Goal: Task Accomplishment & Management: Complete application form

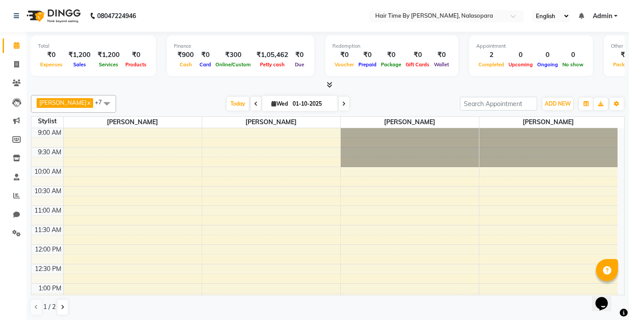
scroll to position [156, 0]
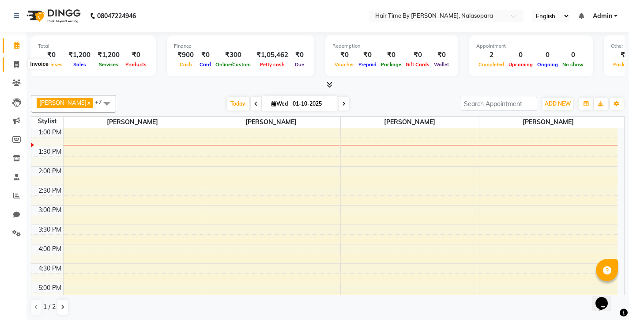
click at [15, 63] on icon at bounding box center [16, 64] width 5 height 7
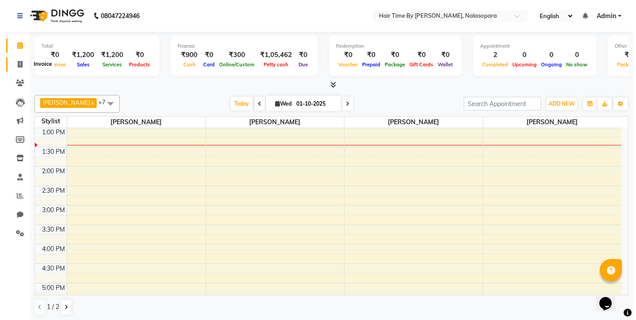
select select "8131"
select select "service"
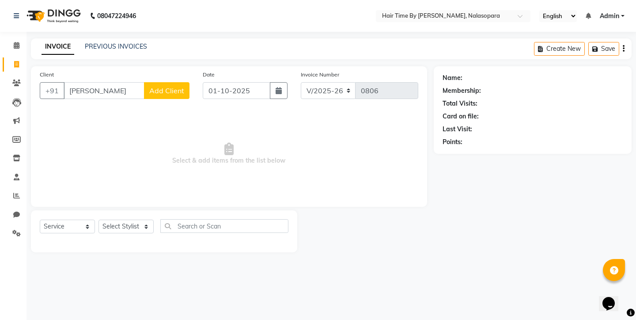
type input "[PERSON_NAME]"
select select "92590"
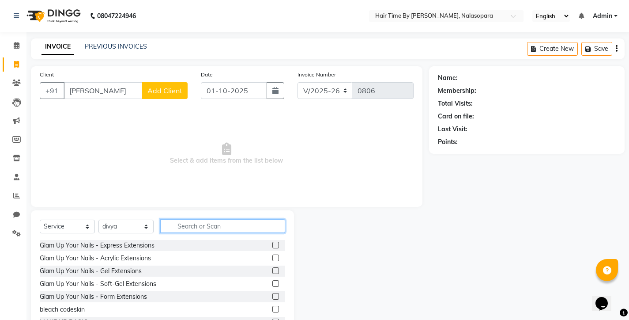
click at [189, 228] on input "text" at bounding box center [222, 226] width 125 height 14
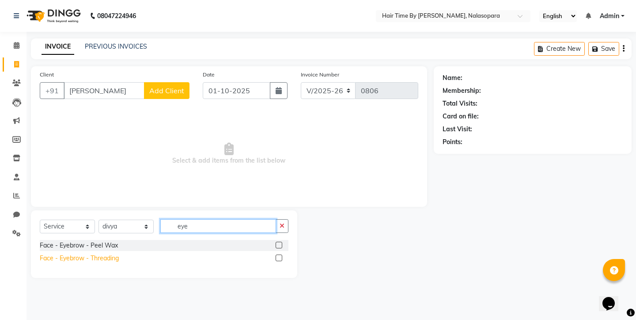
type input "eye"
click at [88, 261] on div "Face - Eyebrow - Threading" at bounding box center [79, 257] width 79 height 9
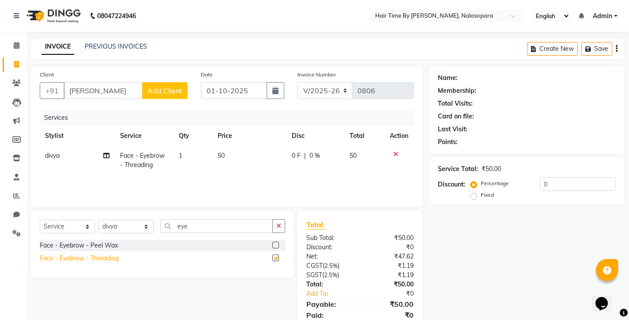
checkbox input "false"
click at [180, 154] on span "1" at bounding box center [181, 155] width 4 height 8
select select "92590"
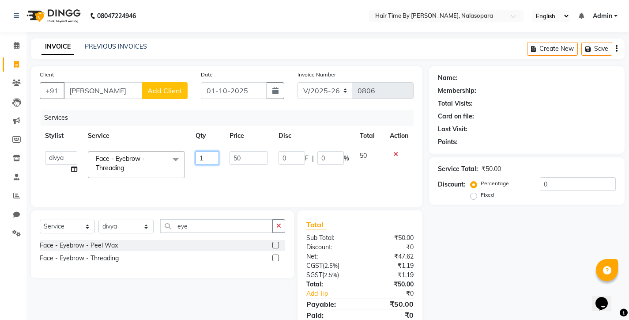
click at [203, 159] on input "1" at bounding box center [207, 158] width 23 height 14
type input "2"
click at [204, 223] on input "eye" at bounding box center [216, 226] width 113 height 14
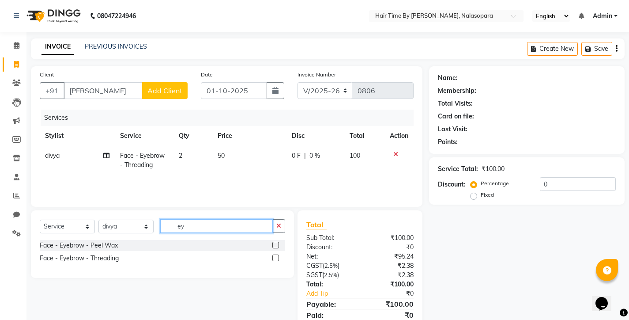
type input "e"
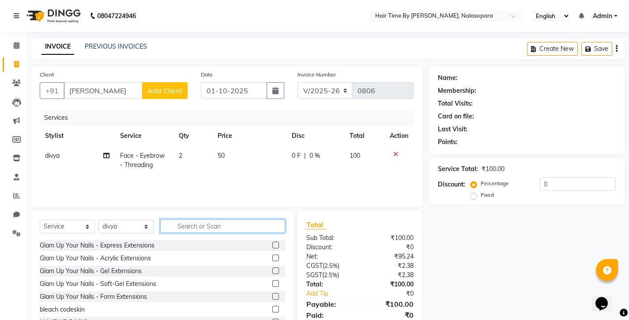
click at [204, 223] on input "text" at bounding box center [222, 226] width 125 height 14
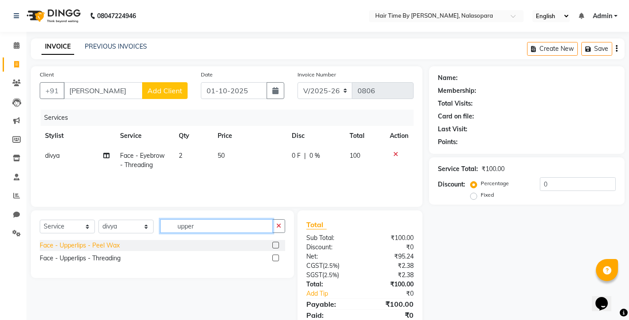
type input "upper"
click at [119, 249] on div "Face - Upperlips - Peel Wax" at bounding box center [80, 245] width 80 height 9
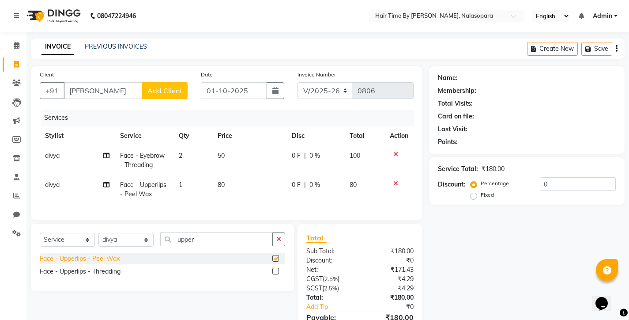
checkbox input "false"
click at [277, 242] on icon "button" at bounding box center [278, 239] width 5 height 6
type input "fore"
click at [155, 277] on div "Face - Forehead - Threading" at bounding box center [162, 271] width 245 height 11
click at [126, 277] on div "Face - Forehead - Threading" at bounding box center [162, 271] width 245 height 11
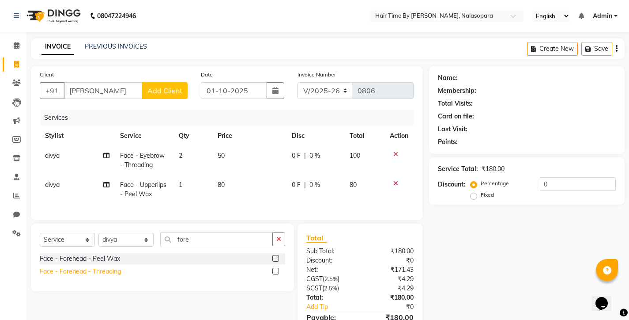
click at [106, 274] on div "Face - Forehead - Threading" at bounding box center [80, 271] width 81 height 9
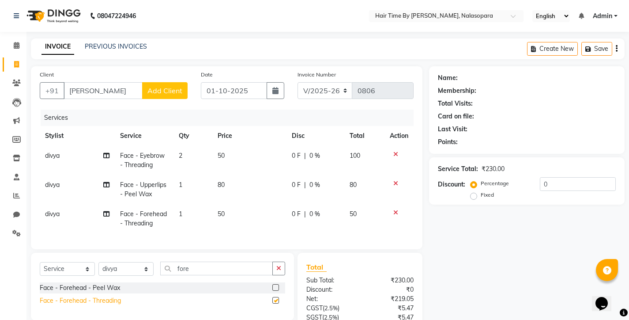
checkbox input "false"
click at [181, 215] on span "1" at bounding box center [181, 214] width 4 height 8
select select "92590"
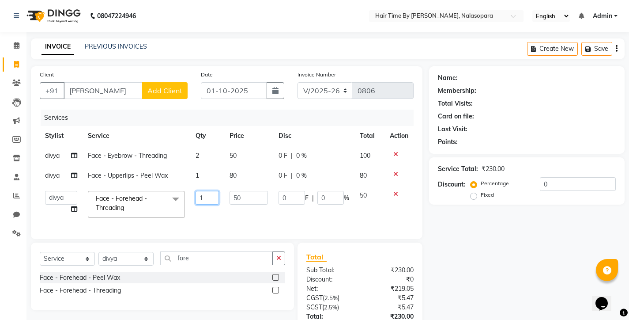
click at [204, 204] on input "1" at bounding box center [207, 198] width 23 height 14
type input "2"
click at [279, 261] on icon "button" at bounding box center [278, 258] width 5 height 6
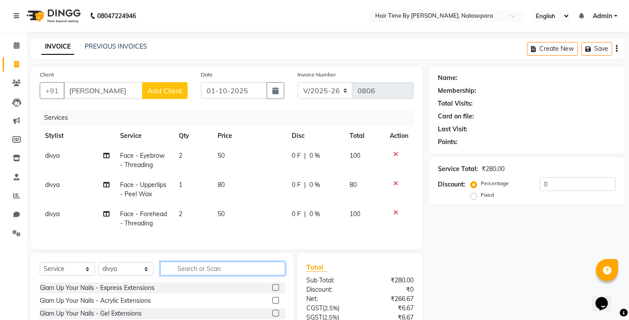
click at [279, 273] on input "text" at bounding box center [222, 268] width 125 height 14
click at [226, 275] on input "text" at bounding box center [222, 268] width 125 height 14
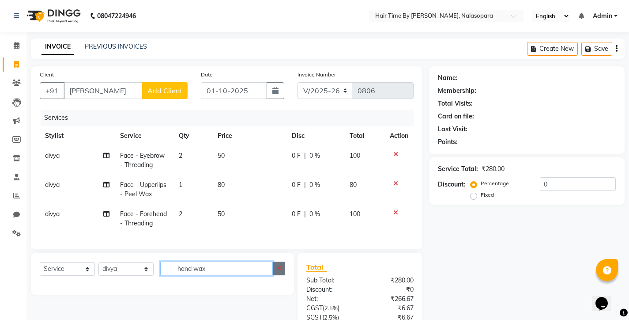
type input "hand wax"
click at [282, 273] on button "button" at bounding box center [278, 268] width 13 height 14
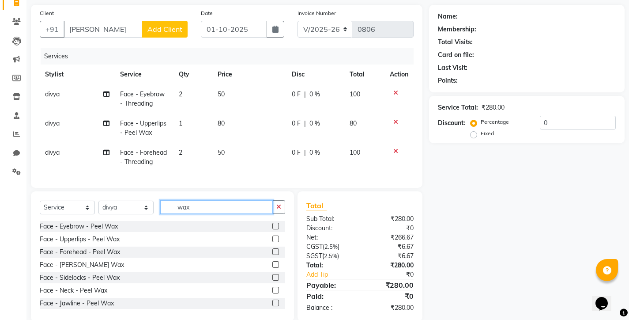
scroll to position [0, 0]
type input "wax"
click at [280, 210] on icon "button" at bounding box center [278, 207] width 5 height 6
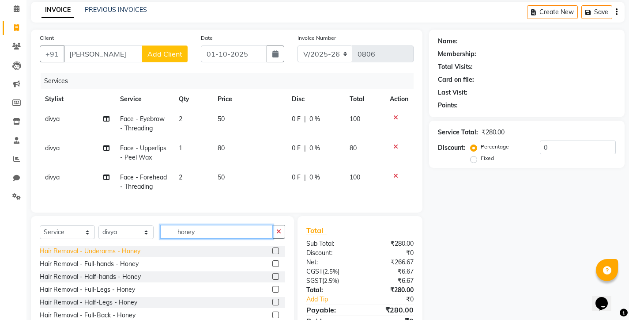
scroll to position [38, 0]
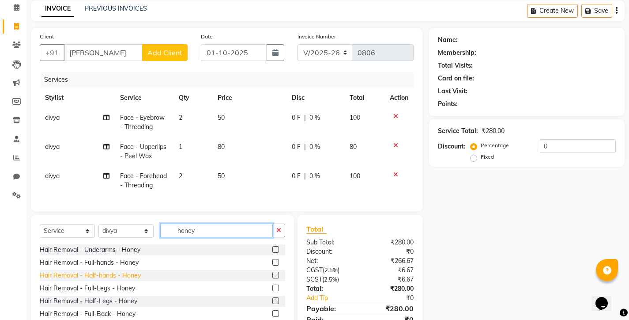
type input "honey"
click at [100, 280] on div "Hair Removal - Half-hands - Honey" at bounding box center [90, 275] width 101 height 9
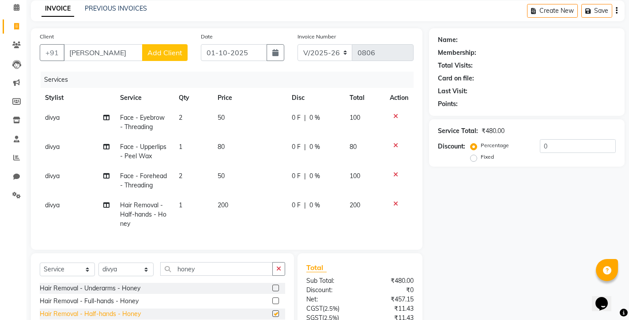
checkbox input "false"
click at [395, 145] on icon at bounding box center [395, 145] width 5 height 6
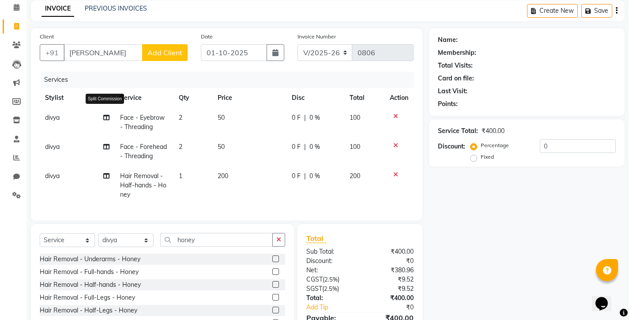
click at [106, 117] on icon at bounding box center [106, 117] width 6 height 6
select select "92590"
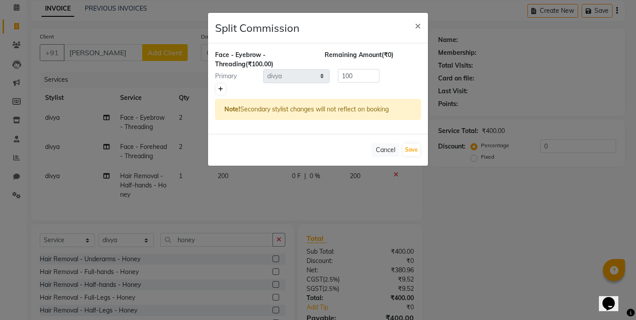
click at [218, 86] on link at bounding box center [220, 89] width 9 height 11
type input "50"
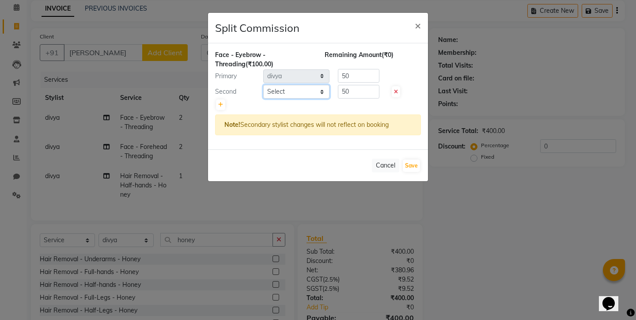
select select "75790"
click at [416, 168] on button "Save" at bounding box center [411, 165] width 17 height 12
select select "Select"
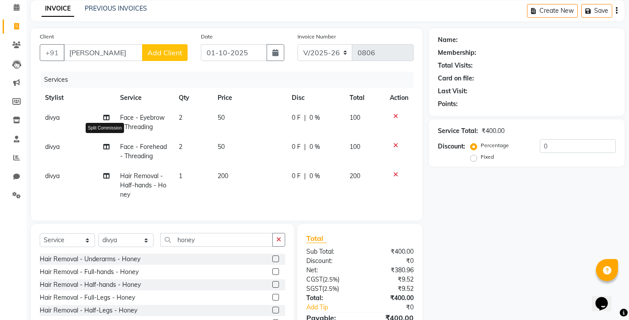
click at [106, 145] on icon at bounding box center [106, 146] width 6 height 6
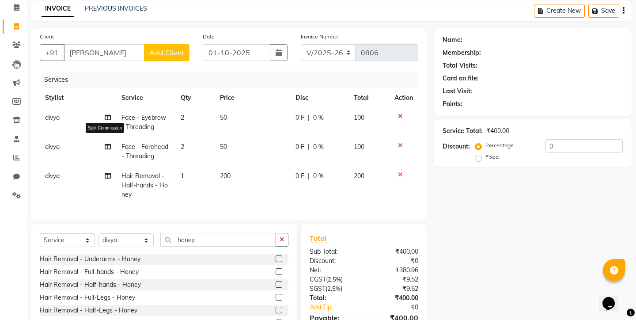
select select "92590"
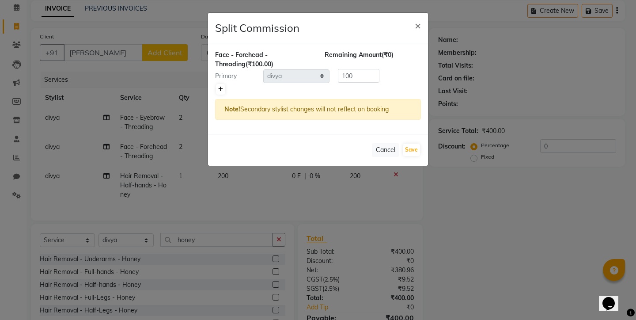
click at [222, 89] on icon at bounding box center [220, 89] width 5 height 5
type input "50"
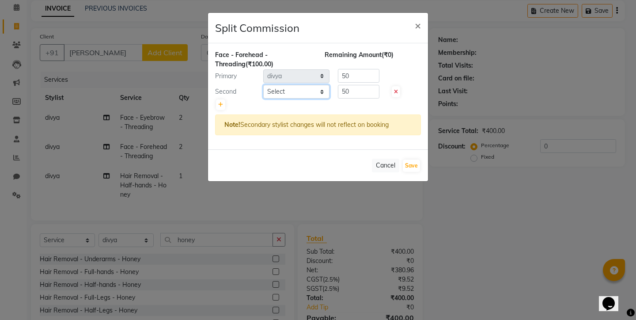
select select "75790"
click at [412, 168] on button "Save" at bounding box center [411, 165] width 17 height 12
select select "Select"
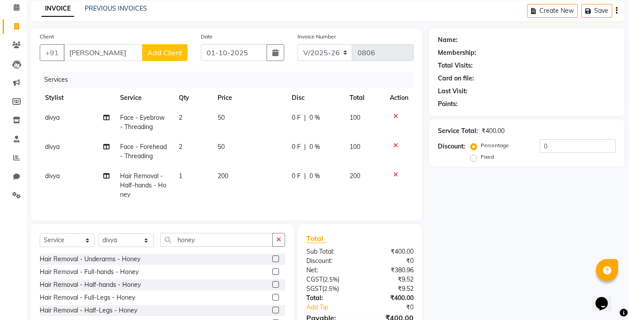
click at [395, 173] on icon at bounding box center [395, 174] width 5 height 6
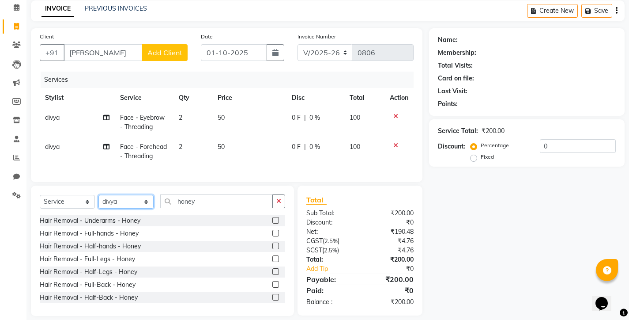
click at [145, 207] on select "Select Stylist [PERSON_NAME] [PERSON_NAME] divya [PERSON_NAME] [PERSON_NAME] Sa…" at bounding box center [125, 202] width 55 height 14
select select "75790"
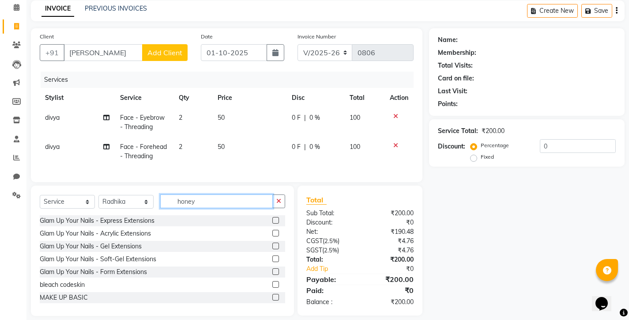
click at [201, 208] on input "honey" at bounding box center [216, 201] width 113 height 14
type input "hon"
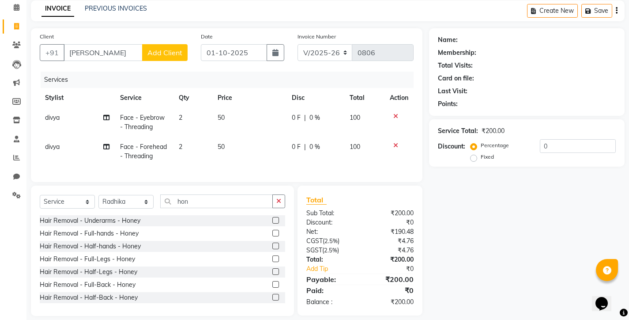
click at [272, 249] on label at bounding box center [275, 245] width 7 height 7
click at [272, 249] on input "checkbox" at bounding box center [275, 246] width 6 height 6
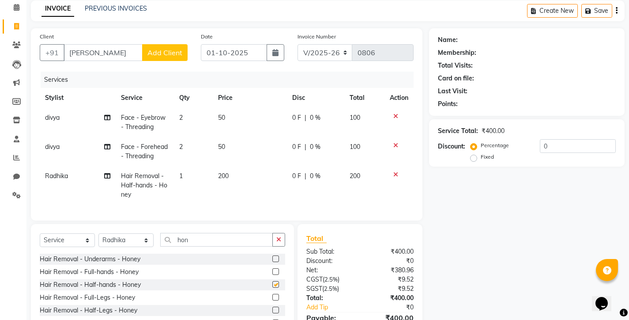
checkbox input "false"
click at [281, 242] on icon "button" at bounding box center [278, 239] width 5 height 6
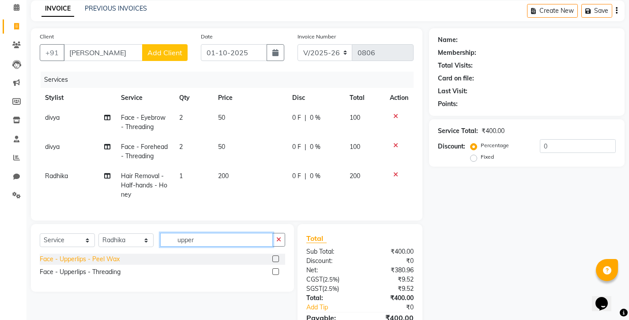
type input "upper"
click at [110, 264] on div "Face - Upperlips - Peel Wax" at bounding box center [80, 258] width 80 height 9
checkbox input "false"
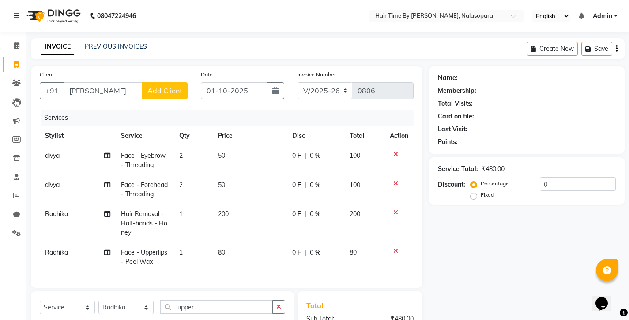
scroll to position [0, 0]
click at [481, 196] on label "Fixed" at bounding box center [487, 195] width 13 height 8
click at [475, 196] on input "Fixed" at bounding box center [475, 195] width 6 height 6
radio input "true"
click at [551, 187] on input "0" at bounding box center [578, 184] width 76 height 14
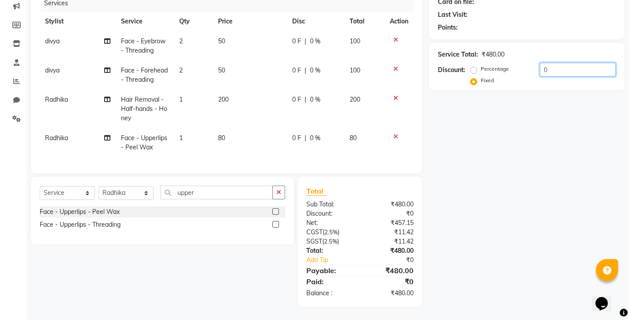
scroll to position [121, 0]
click at [330, 273] on div "Payable:" at bounding box center [330, 270] width 60 height 11
click at [373, 294] on div "₹480.00" at bounding box center [390, 292] width 60 height 9
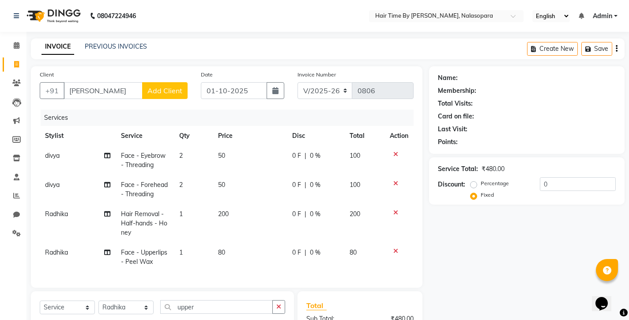
scroll to position [26, 0]
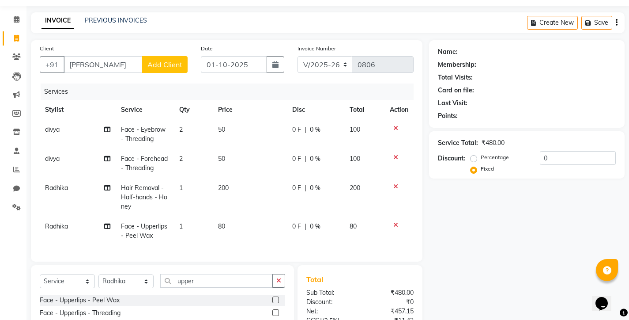
click at [483, 147] on div "₹480.00" at bounding box center [493, 142] width 23 height 9
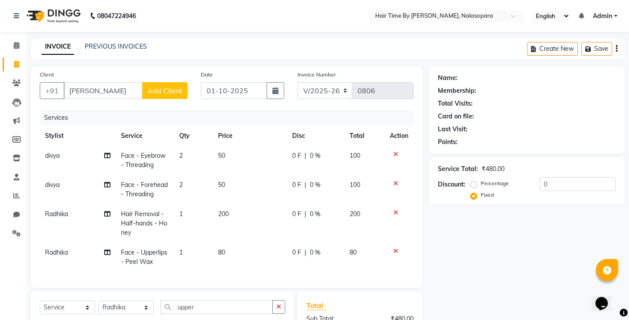
scroll to position [0, 0]
click at [618, 50] on div "Create New Save" at bounding box center [576, 48] width 98 height 21
click at [615, 50] on div "Create New Save" at bounding box center [576, 48] width 98 height 21
click at [562, 49] on button "Create New" at bounding box center [552, 49] width 51 height 14
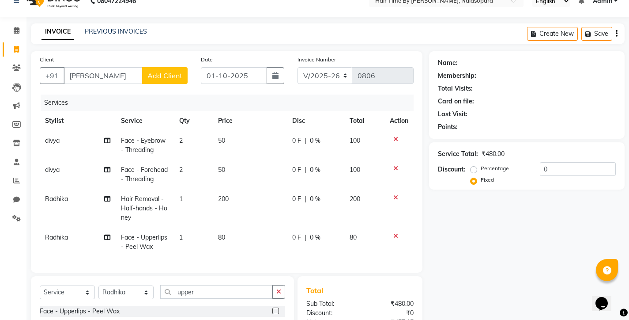
click at [435, 185] on div "Service Total: ₹480.00 Discount: Percentage Fixed 0" at bounding box center [527, 165] width 196 height 47
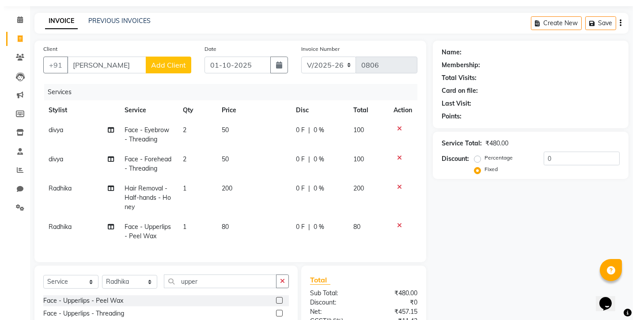
scroll to position [26, 0]
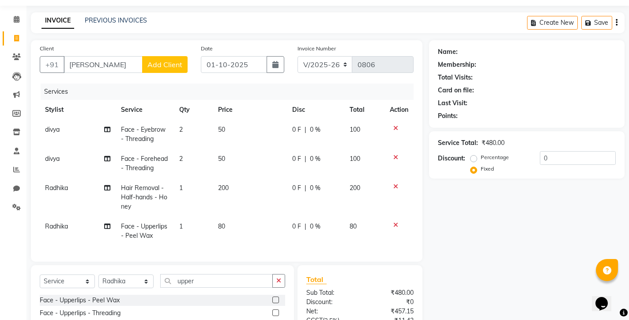
click at [164, 66] on span "Add Client" at bounding box center [164, 64] width 35 height 9
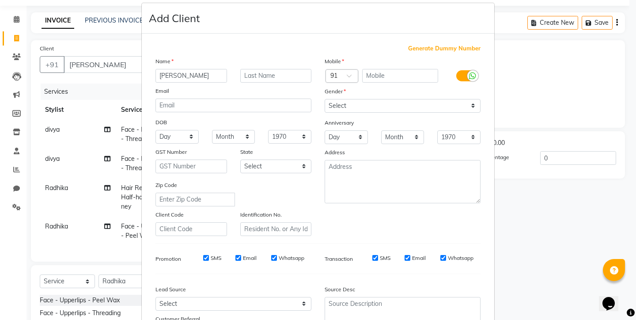
scroll to position [0, 0]
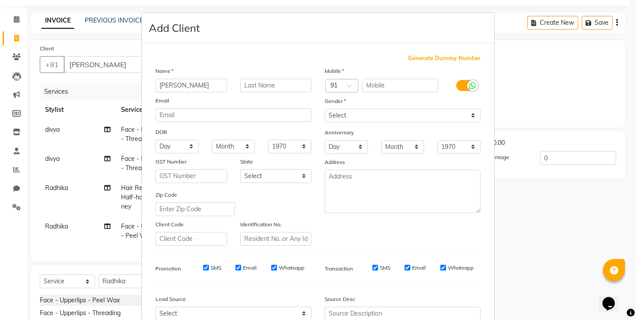
click at [504, 86] on ngb-modal-window "Add Client Generate Dummy Number Name [PERSON_NAME] Email DOB Day 01 02 03 04 0…" at bounding box center [318, 160] width 636 height 320
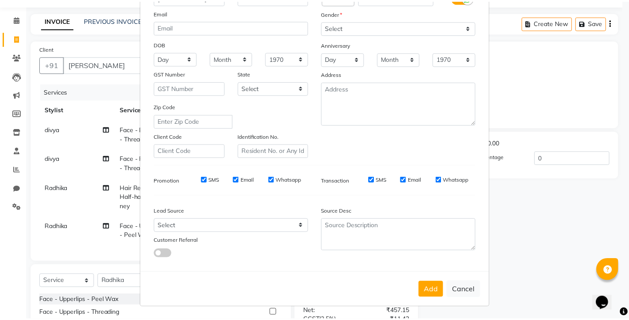
scroll to position [87, 0]
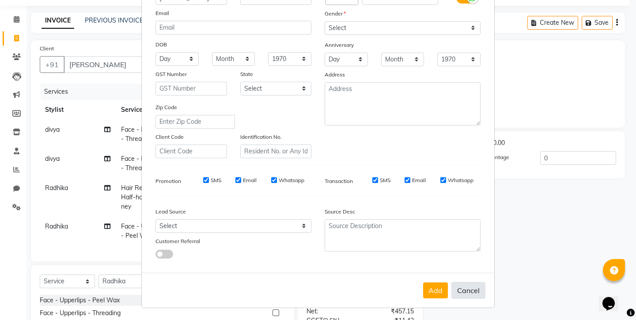
click at [478, 290] on button "Cancel" at bounding box center [468, 290] width 34 height 17
select select
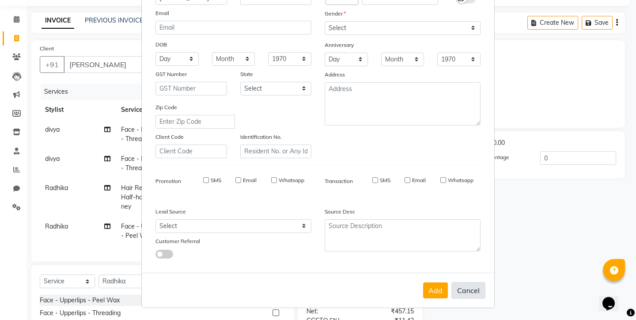
select select
checkbox input "false"
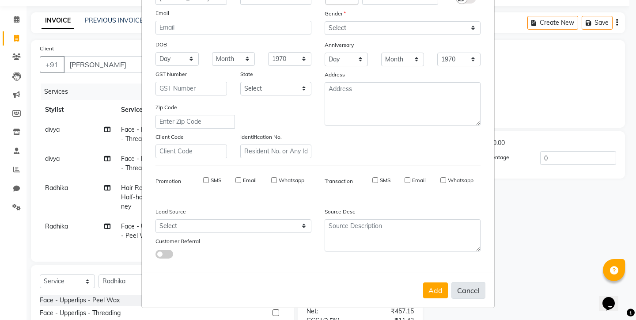
checkbox input "false"
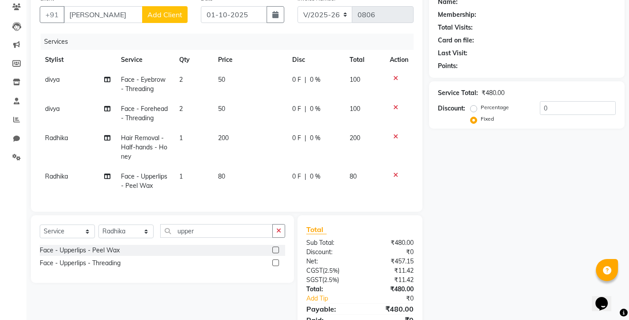
scroll to position [55, 0]
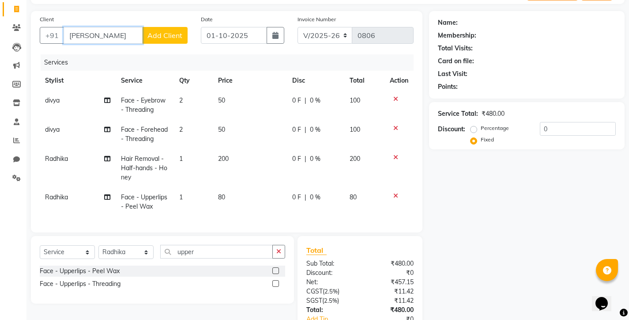
click at [123, 37] on input "[PERSON_NAME]" at bounding box center [103, 35] width 79 height 17
type input "poonam gupt"
radio input "true"
type input "p"
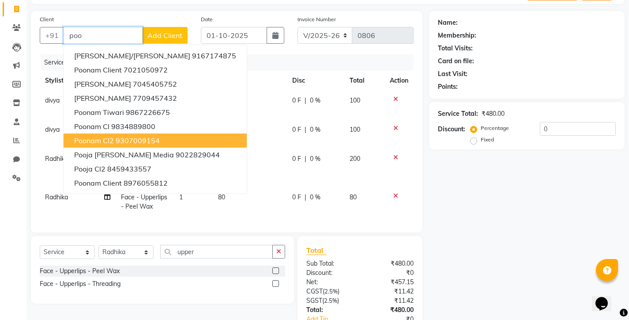
click at [127, 140] on ngb-highlight "9307009154" at bounding box center [138, 140] width 44 height 9
type input "9307009154"
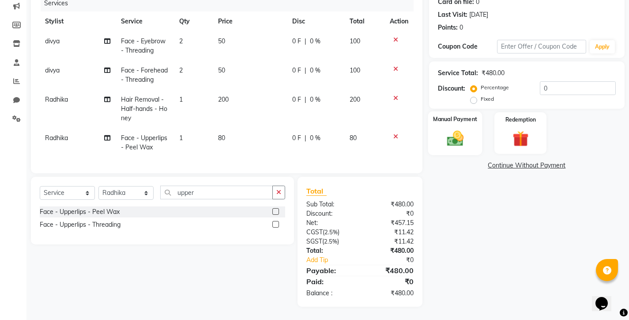
scroll to position [121, 0]
click at [451, 129] on img at bounding box center [454, 137] width 27 height 19
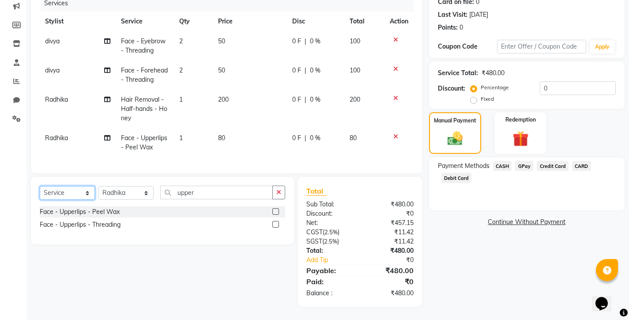
select select "product"
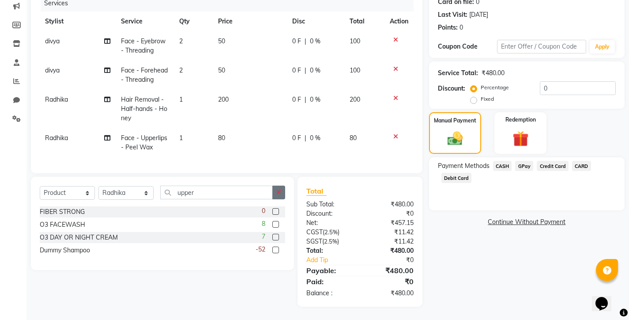
click at [277, 193] on icon "button" at bounding box center [278, 192] width 5 height 6
click at [182, 192] on input "text" at bounding box center [222, 192] width 125 height 14
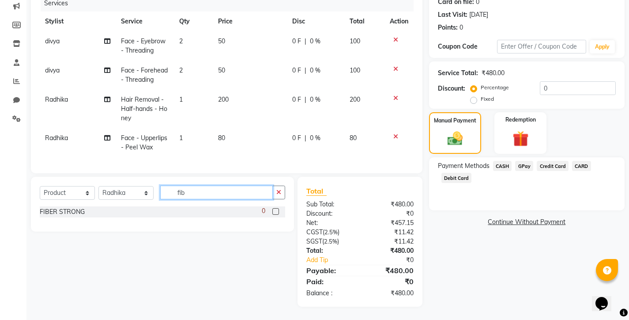
type input "fib"
click at [276, 211] on label at bounding box center [275, 211] width 7 height 7
click at [276, 211] on input "checkbox" at bounding box center [275, 212] width 6 height 6
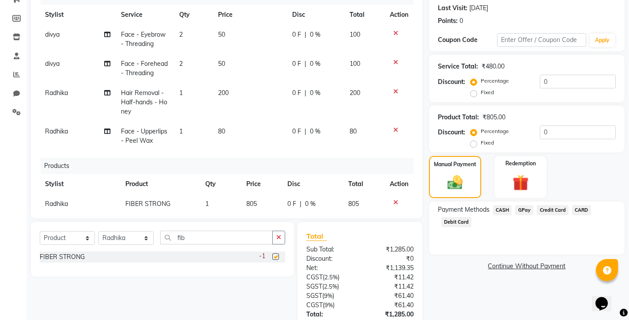
checkbox input "false"
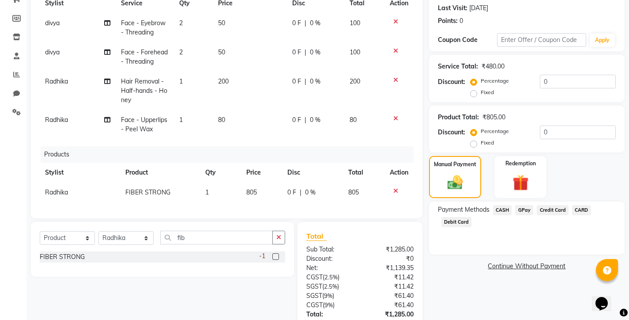
scroll to position [18, 0]
click at [251, 188] on span "805" at bounding box center [251, 192] width 11 height 8
select select "75790"
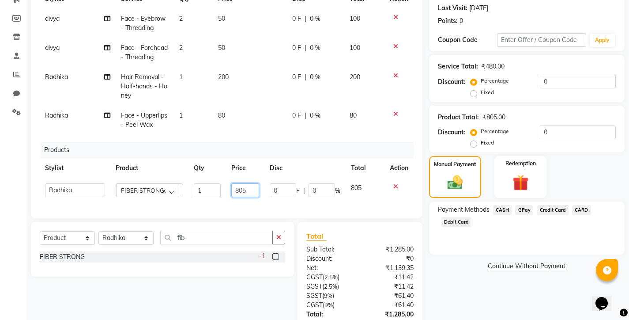
click at [243, 189] on input "805" at bounding box center [245, 190] width 28 height 14
type input "8"
type input "1"
type input "1396"
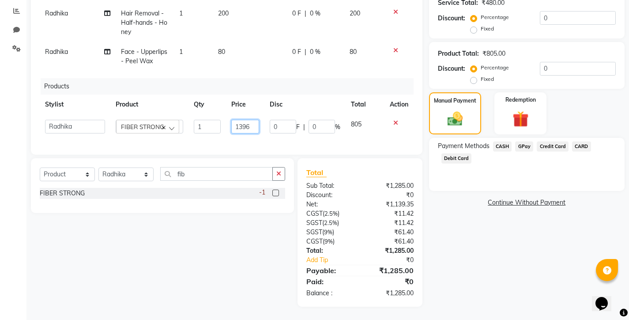
scroll to position [185, 0]
click at [524, 145] on span "GPay" at bounding box center [524, 146] width 18 height 10
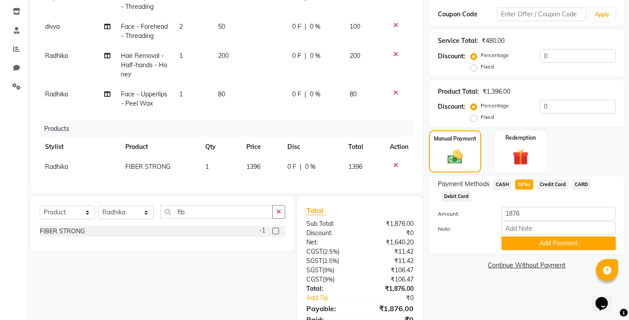
scroll to position [147, 0]
click at [258, 159] on td "1396" at bounding box center [261, 166] width 41 height 20
select select "75790"
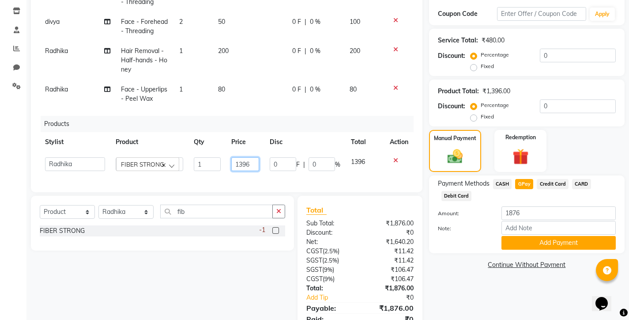
click at [246, 162] on input "1396" at bounding box center [245, 164] width 28 height 14
type input "1"
type input "1470"
click at [544, 106] on input "0" at bounding box center [578, 106] width 76 height 14
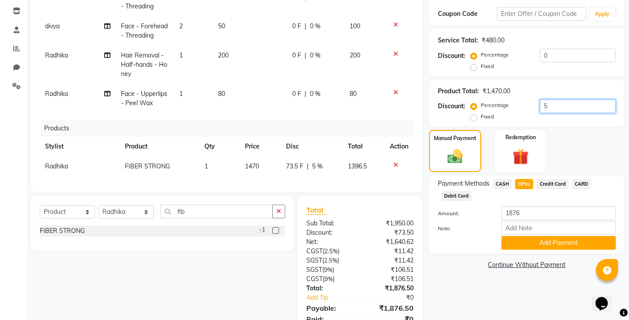
type input "5"
click at [528, 184] on span "GPay" at bounding box center [524, 184] width 18 height 10
type input "1876.5"
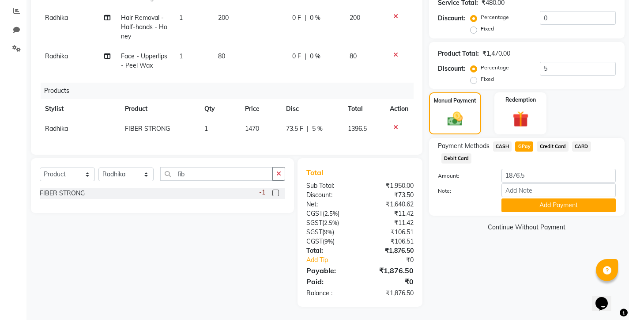
scroll to position [185, 0]
click at [559, 203] on button "Add Payment" at bounding box center [559, 205] width 114 height 14
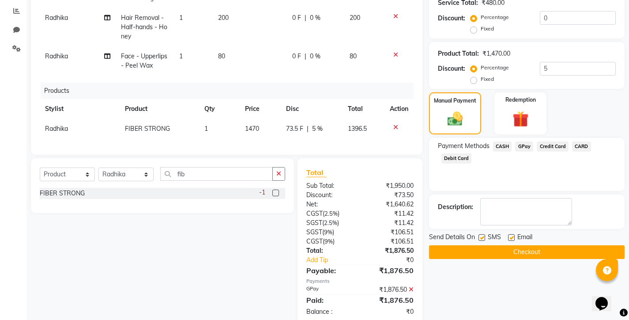
click at [525, 249] on button "Checkout" at bounding box center [527, 252] width 196 height 14
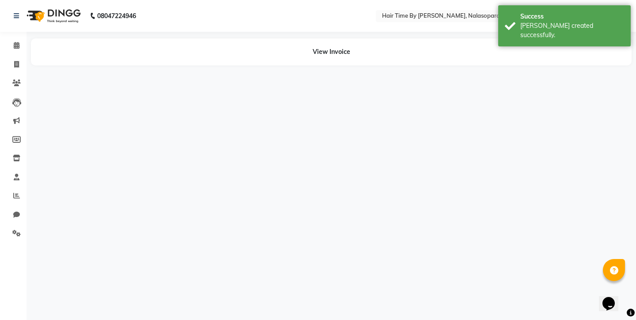
select select "92590"
select select "75790"
select select "92590"
select select "75790"
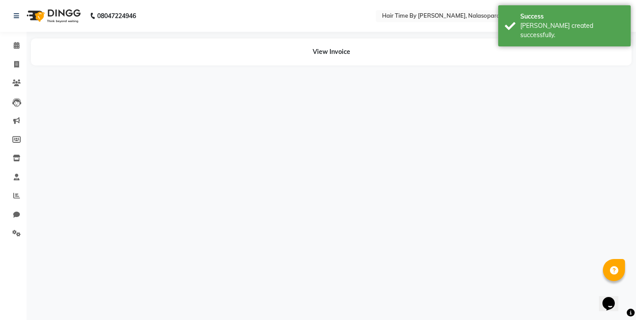
select select "75790"
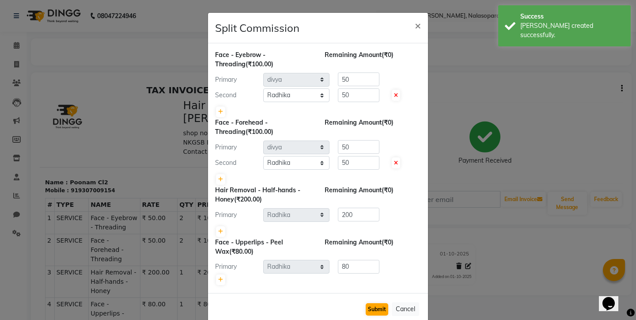
click at [376, 309] on button "Submit" at bounding box center [377, 309] width 23 height 12
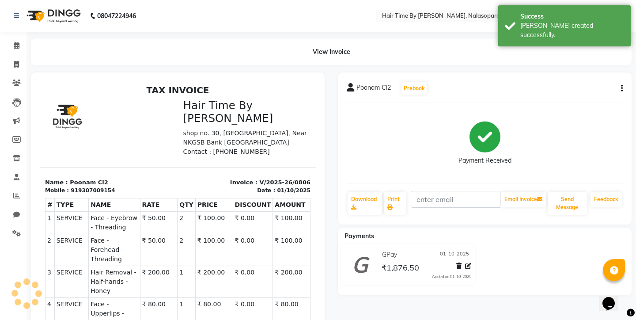
click at [376, 309] on ngb-modal-window "Split Commission × Face - Eyebrow - Threading (₹100.00) Remaining Amount (₹0) P…" at bounding box center [318, 160] width 636 height 320
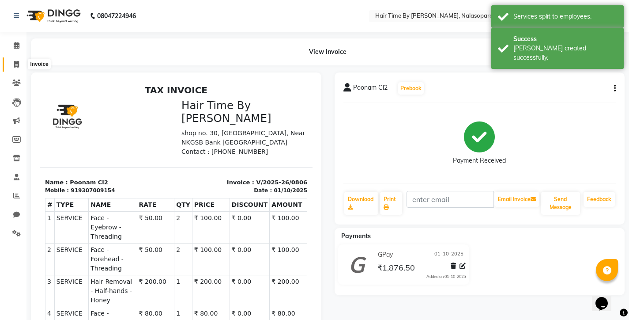
click at [19, 64] on icon at bounding box center [16, 64] width 5 height 7
select select "service"
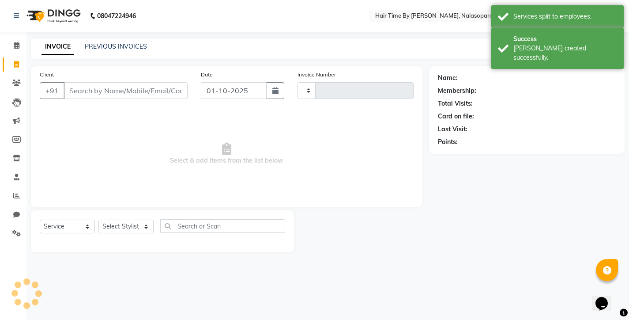
type input "0807"
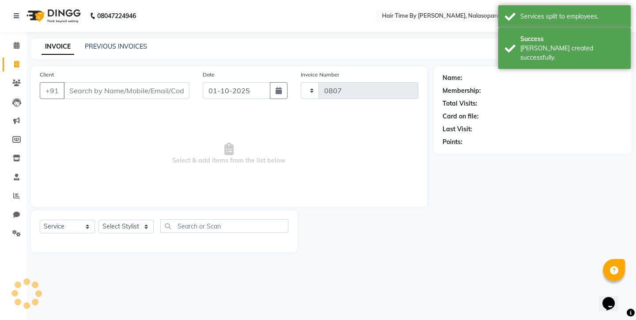
select select "8131"
